Goal: Task Accomplishment & Management: Use online tool/utility

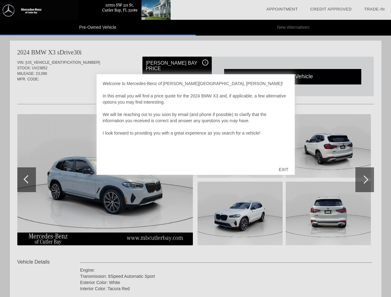
click at [282, 9] on link "Appointment" at bounding box center [282, 9] width 32 height 5
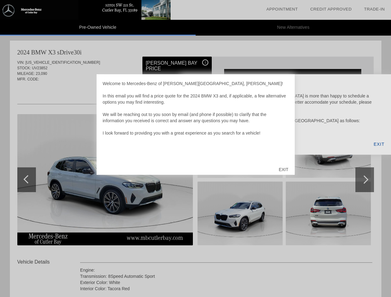
click at [283, 170] on div "EXIT" at bounding box center [283, 169] width 22 height 19
